Goal: Information Seeking & Learning: Learn about a topic

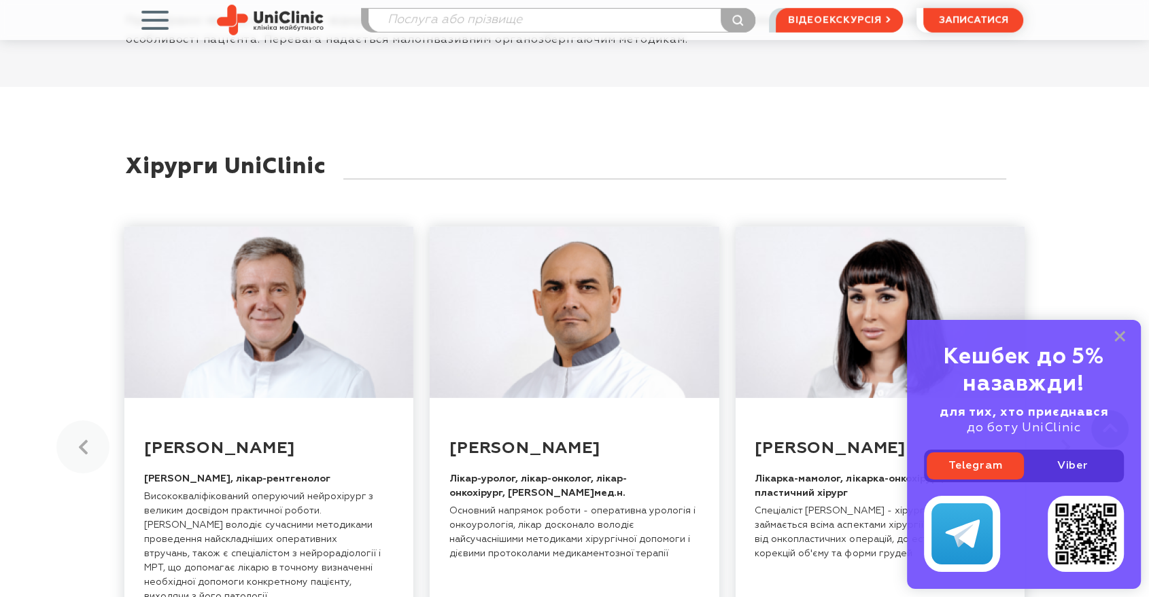
scroll to position [3969, 0]
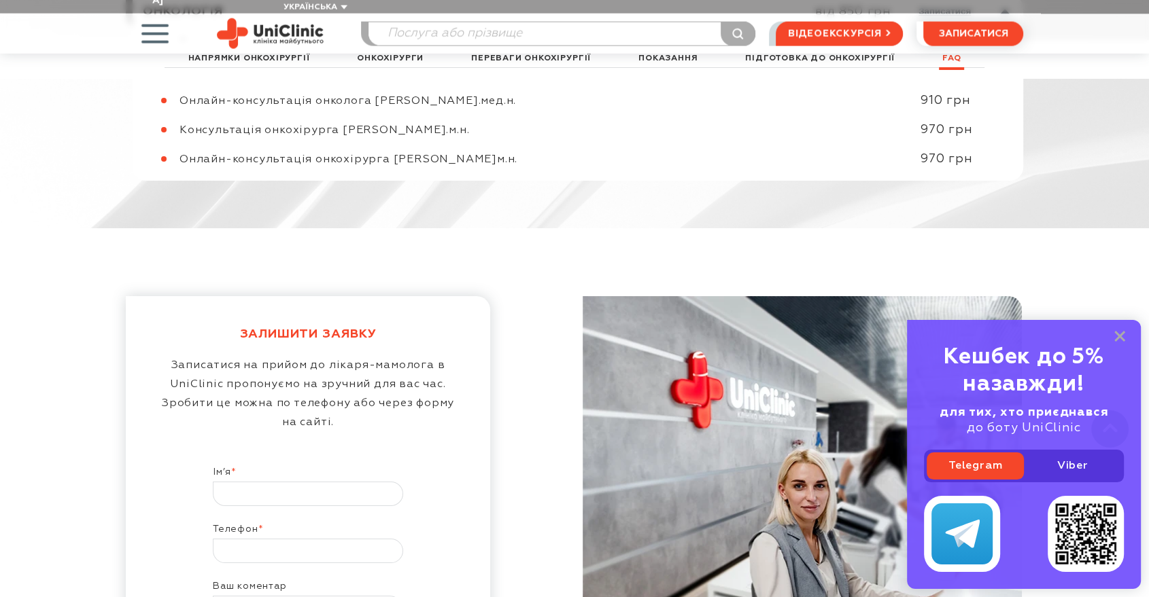
scroll to position [7778, 0]
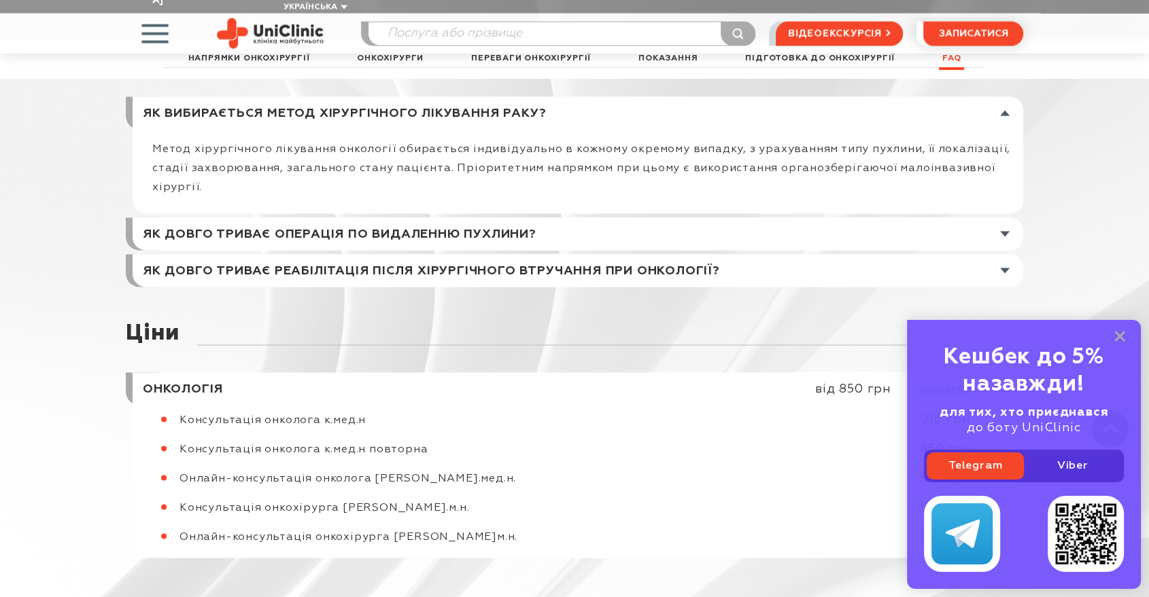
click at [1125, 338] on div "Кешбек до 5% назавжди! для тих, хто приєднався до боту UniClinic Telegram Viber" at bounding box center [1024, 454] width 234 height 269
click at [1117, 340] on rect at bounding box center [1119, 336] width 11 height 11
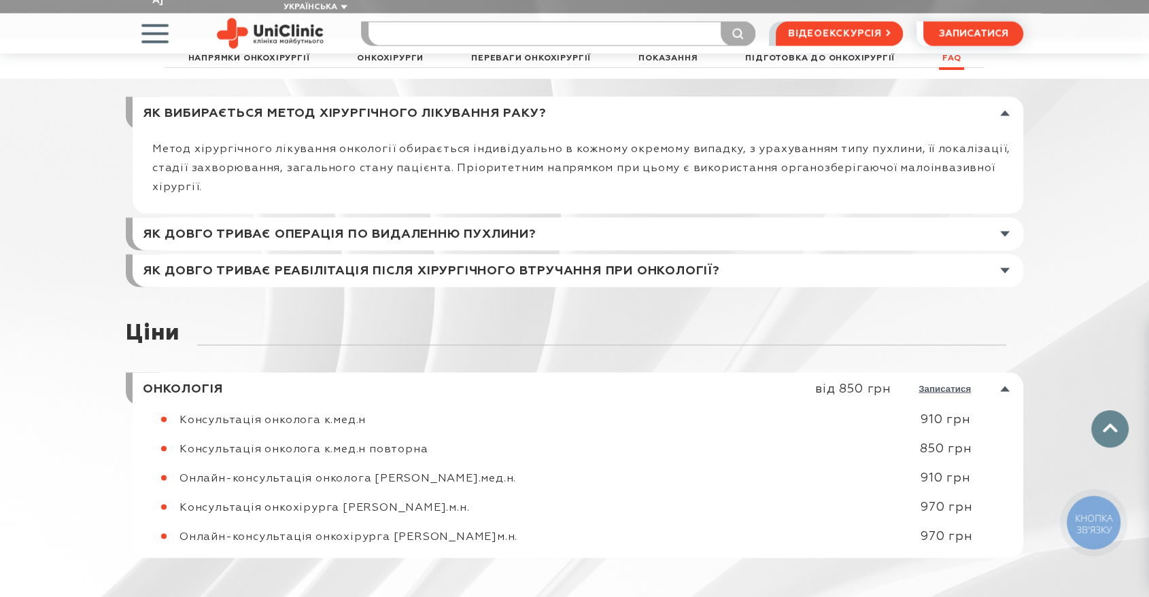
click at [487, 22] on input "search" at bounding box center [561, 33] width 386 height 23
type input "гриж"
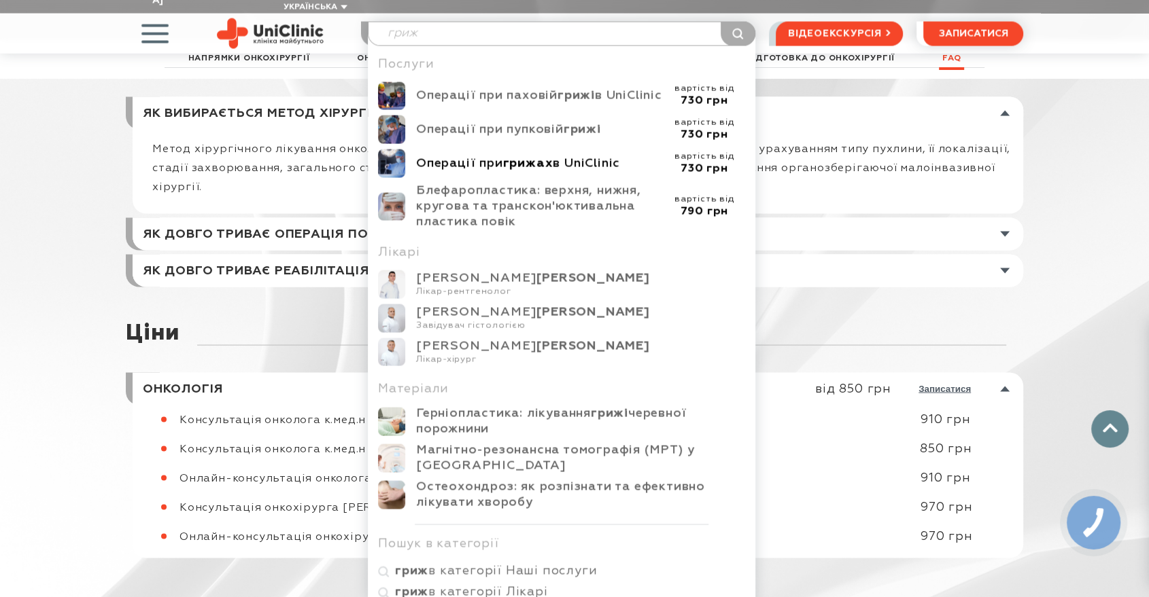
click at [472, 156] on div "Операції при грижах в UniClinic" at bounding box center [539, 164] width 247 height 16
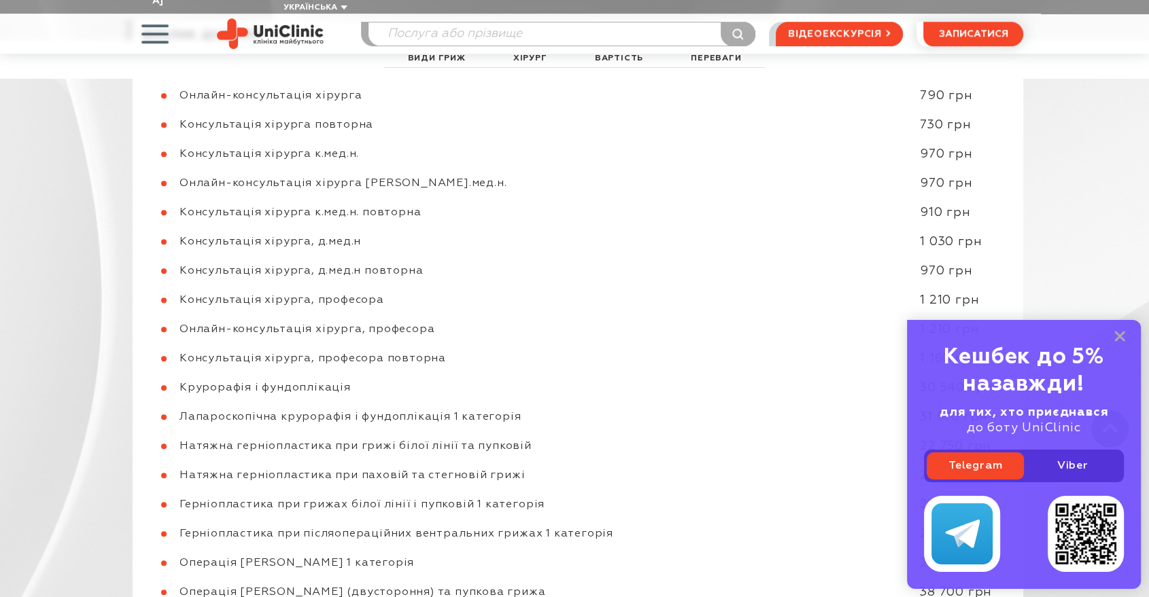
scroll to position [5513, 0]
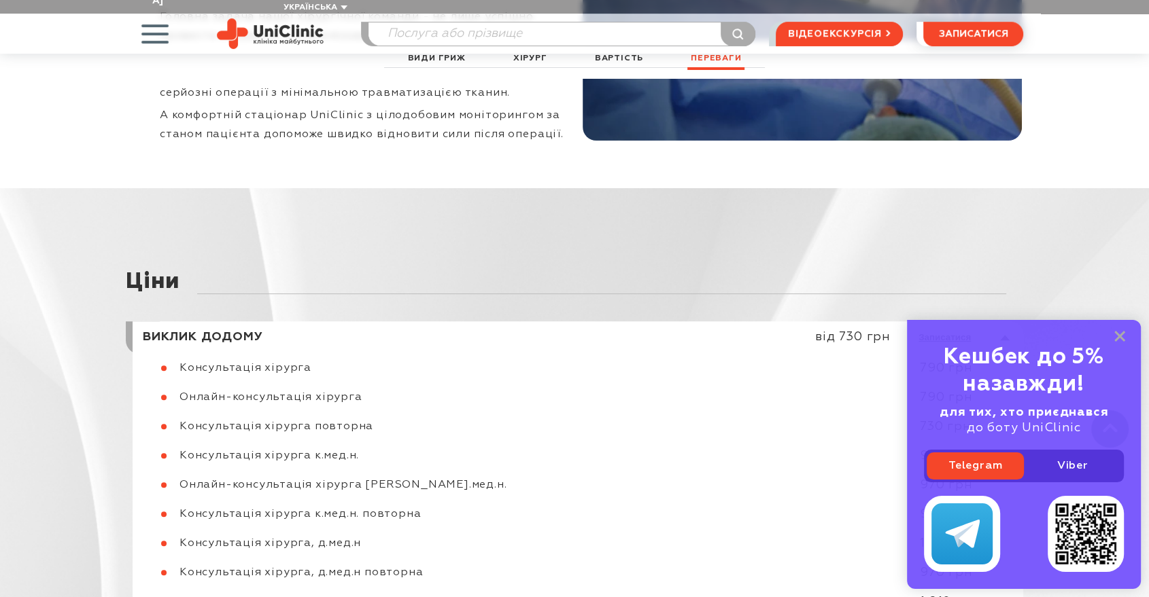
click at [189, 337] on link at bounding box center [581, 337] width 884 height 33
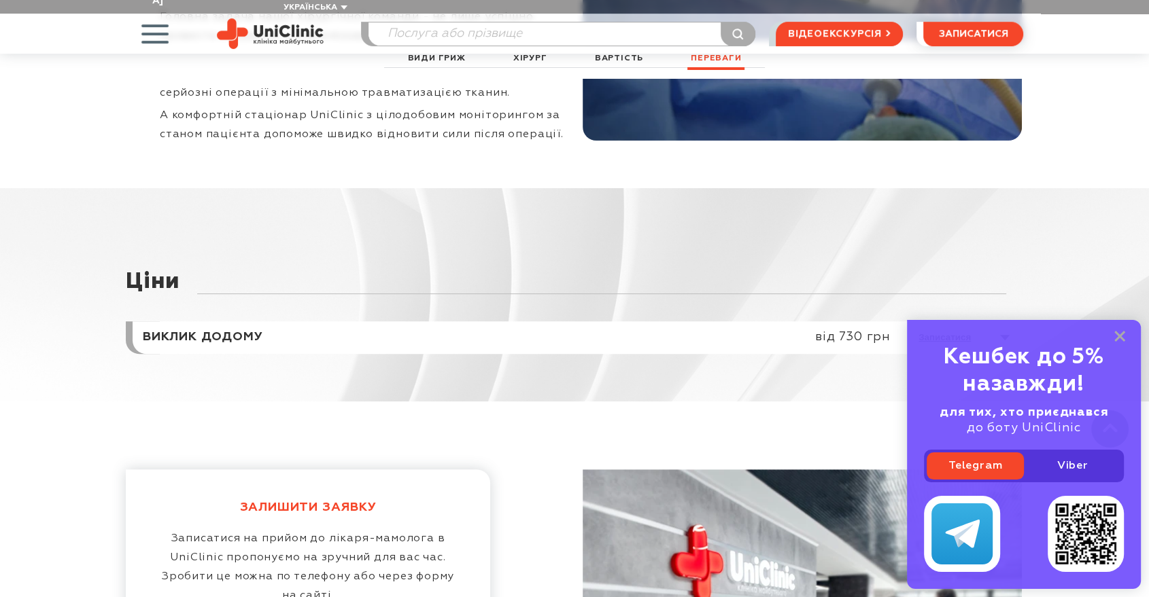
click at [189, 337] on link at bounding box center [581, 337] width 884 height 33
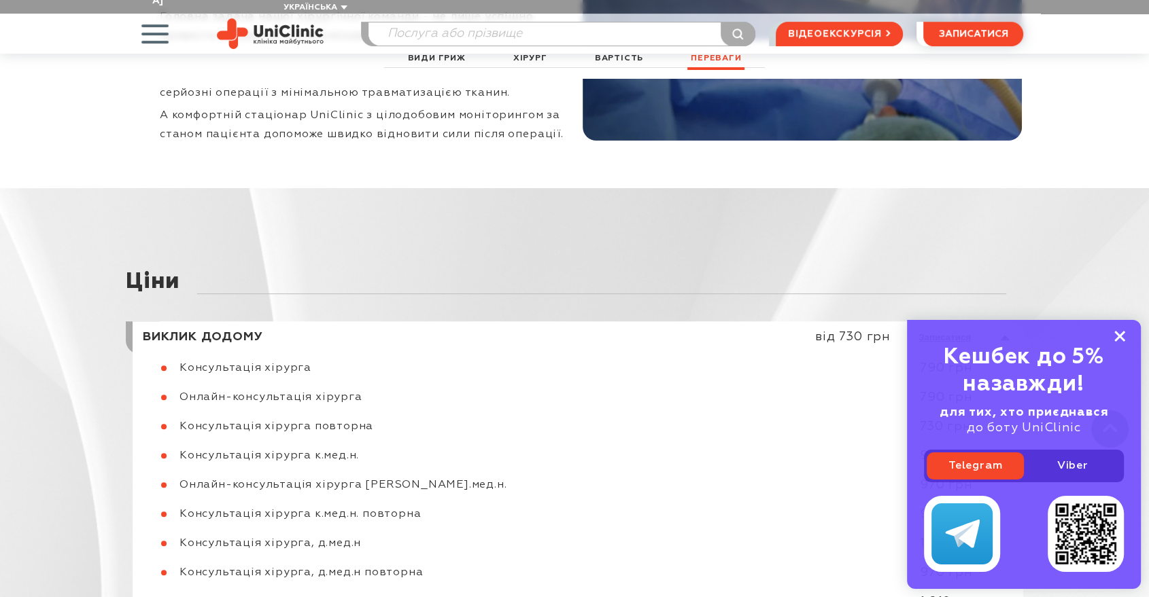
click at [1118, 338] on rect at bounding box center [1119, 336] width 11 height 11
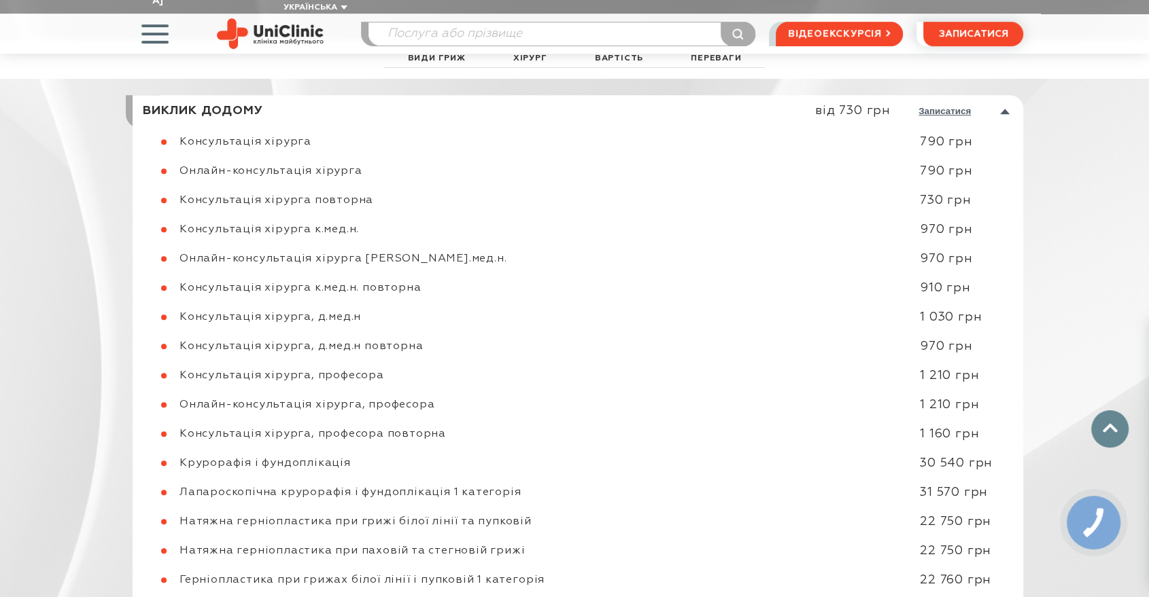
scroll to position [5664, 0]
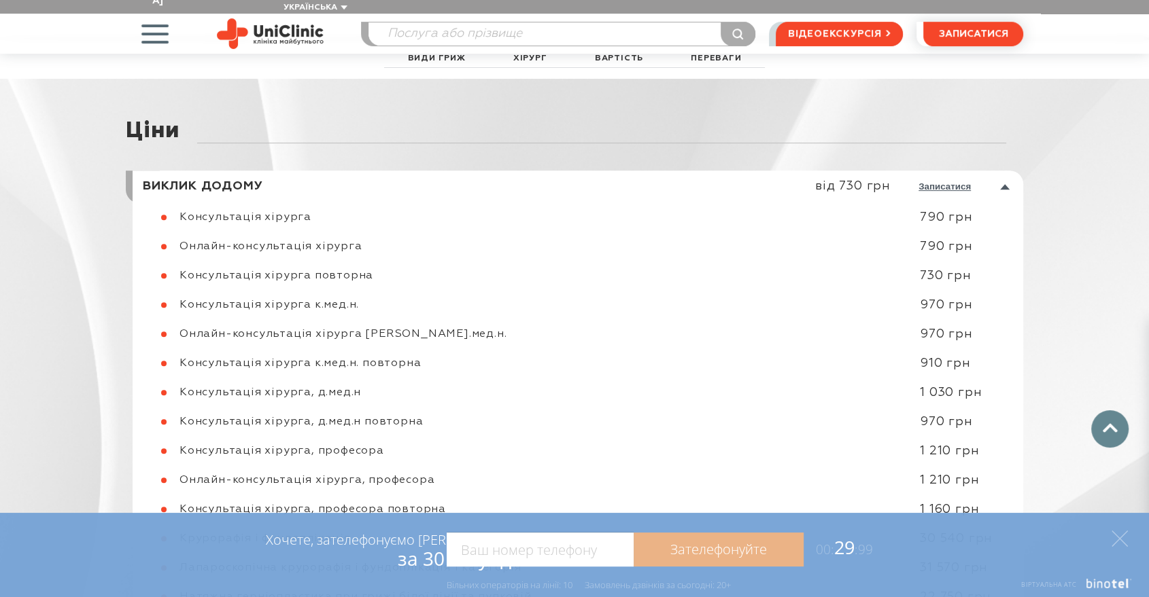
click at [1103, 547] on div "Хочете, зателефонуємо Вам за 30 секунд? Зателефонуйте 00: 29 :99 Наприклад: 067…" at bounding box center [574, 555] width 1149 height 84
click at [1120, 537] on polygon at bounding box center [1119, 539] width 16 height 16
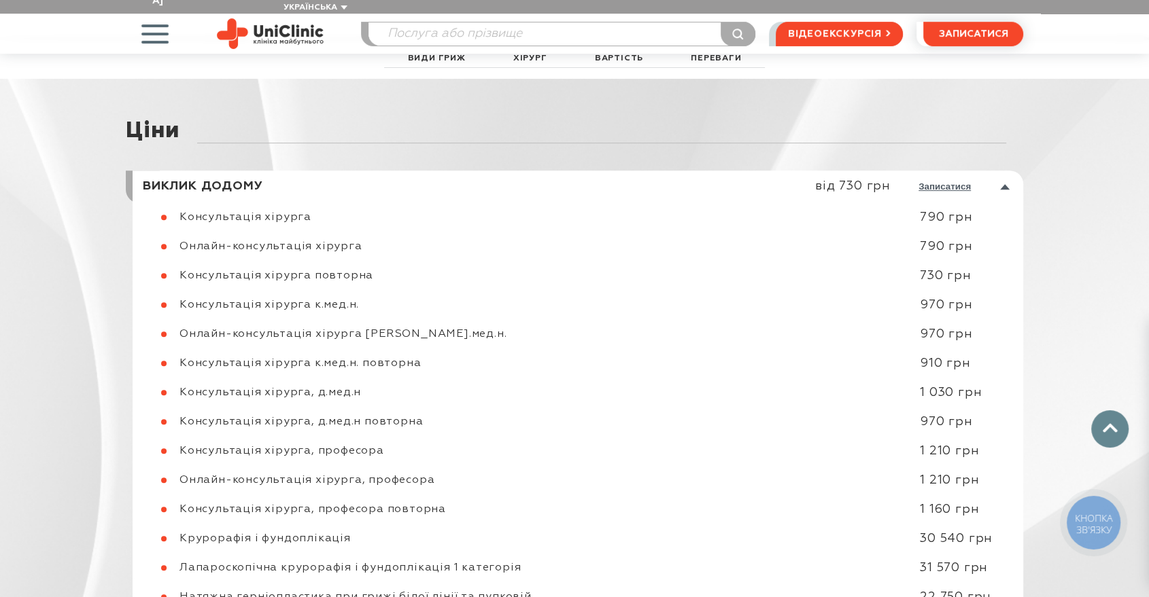
click at [1147, 503] on div "Ціни Виклик додому від 730 грн записатися Консультація хірурга 790 грн" at bounding box center [574, 483] width 1149 height 892
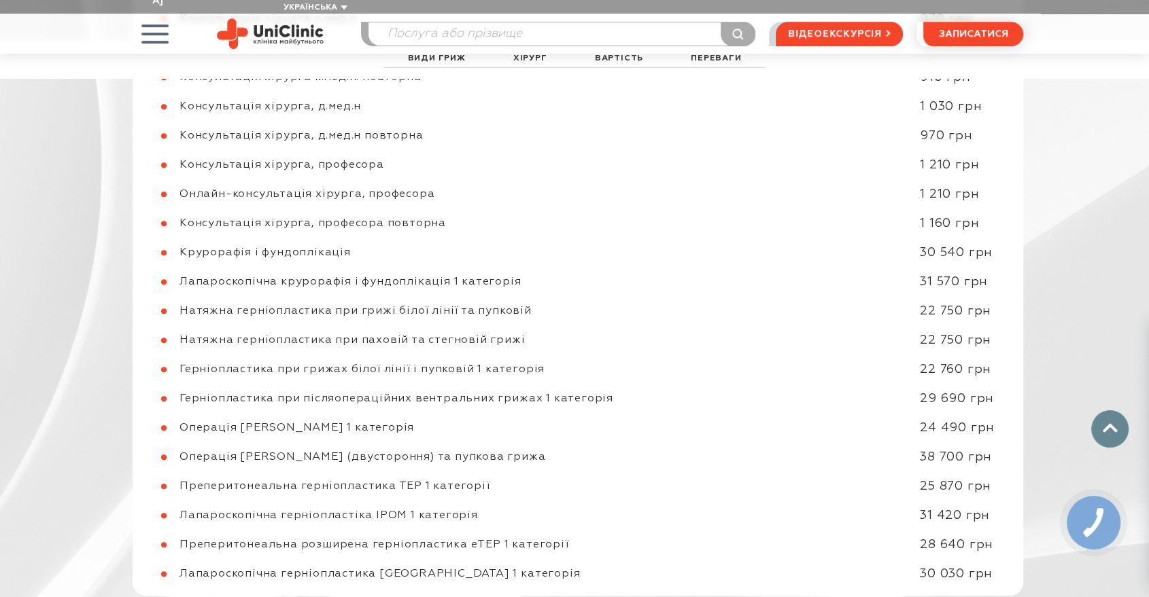
scroll to position [5966, 0]
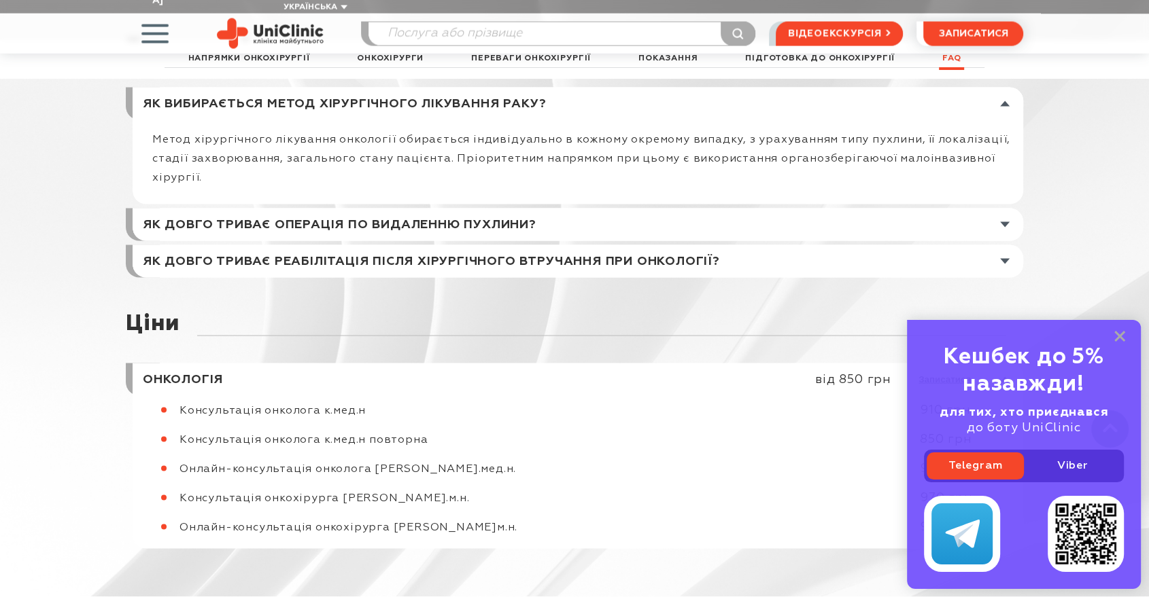
scroll to position [7627, 0]
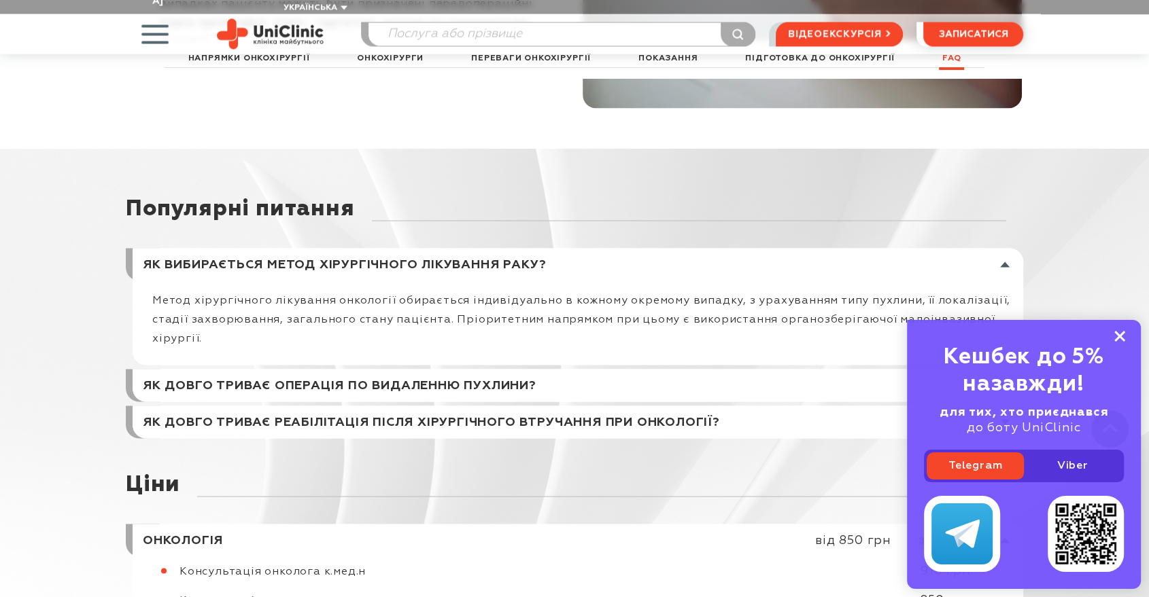
click at [1121, 336] on rect at bounding box center [1119, 336] width 11 height 11
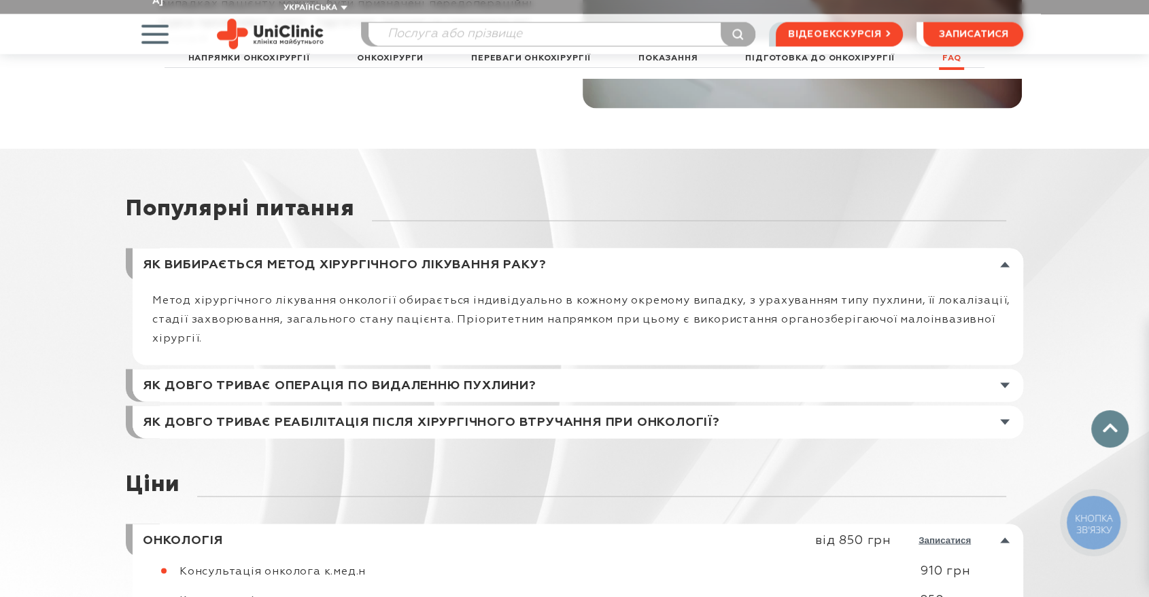
scroll to position [7703, 0]
